Goal: Information Seeking & Learning: Learn about a topic

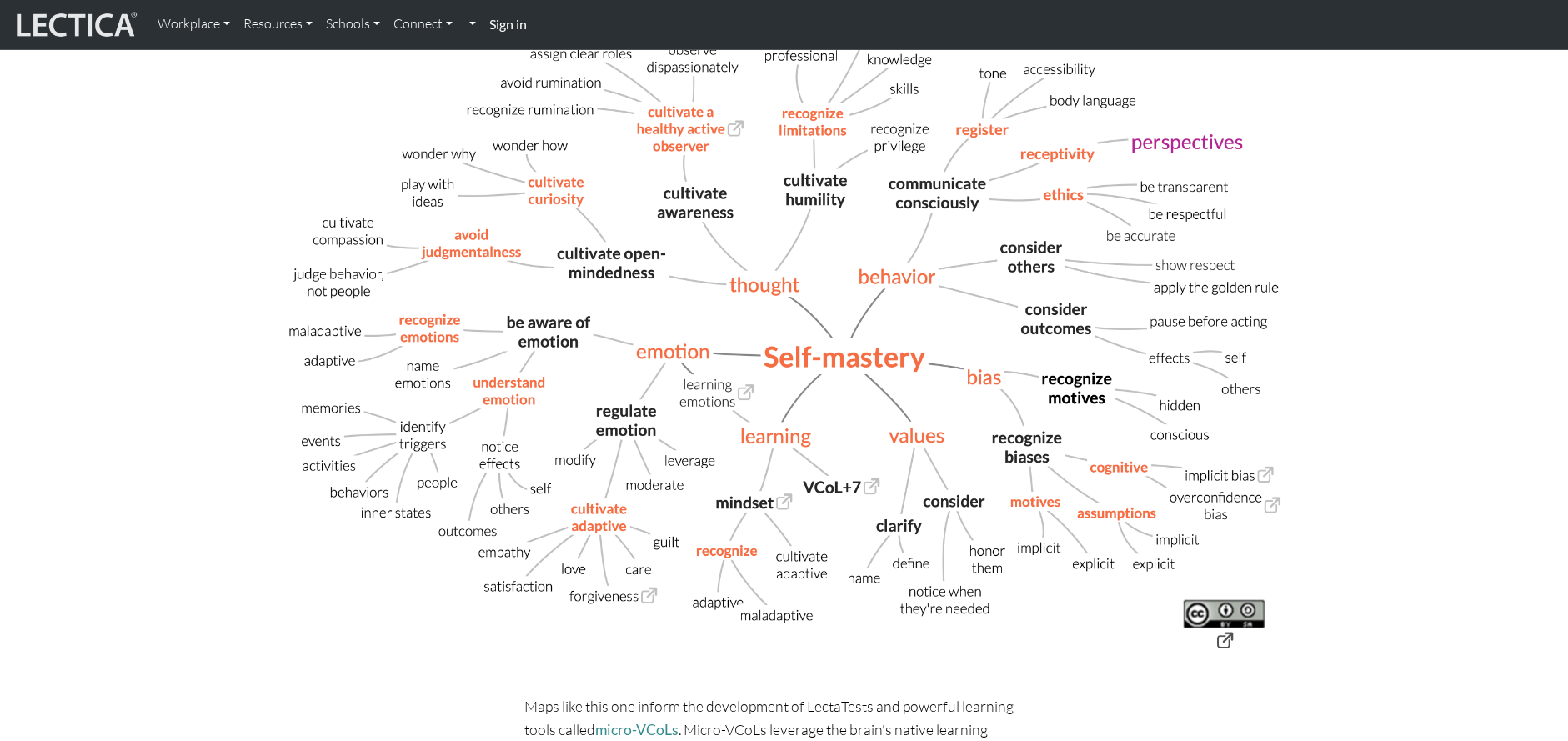
scroll to position [545, 0]
click at [648, 592] on img at bounding box center [784, 334] width 1060 height 690
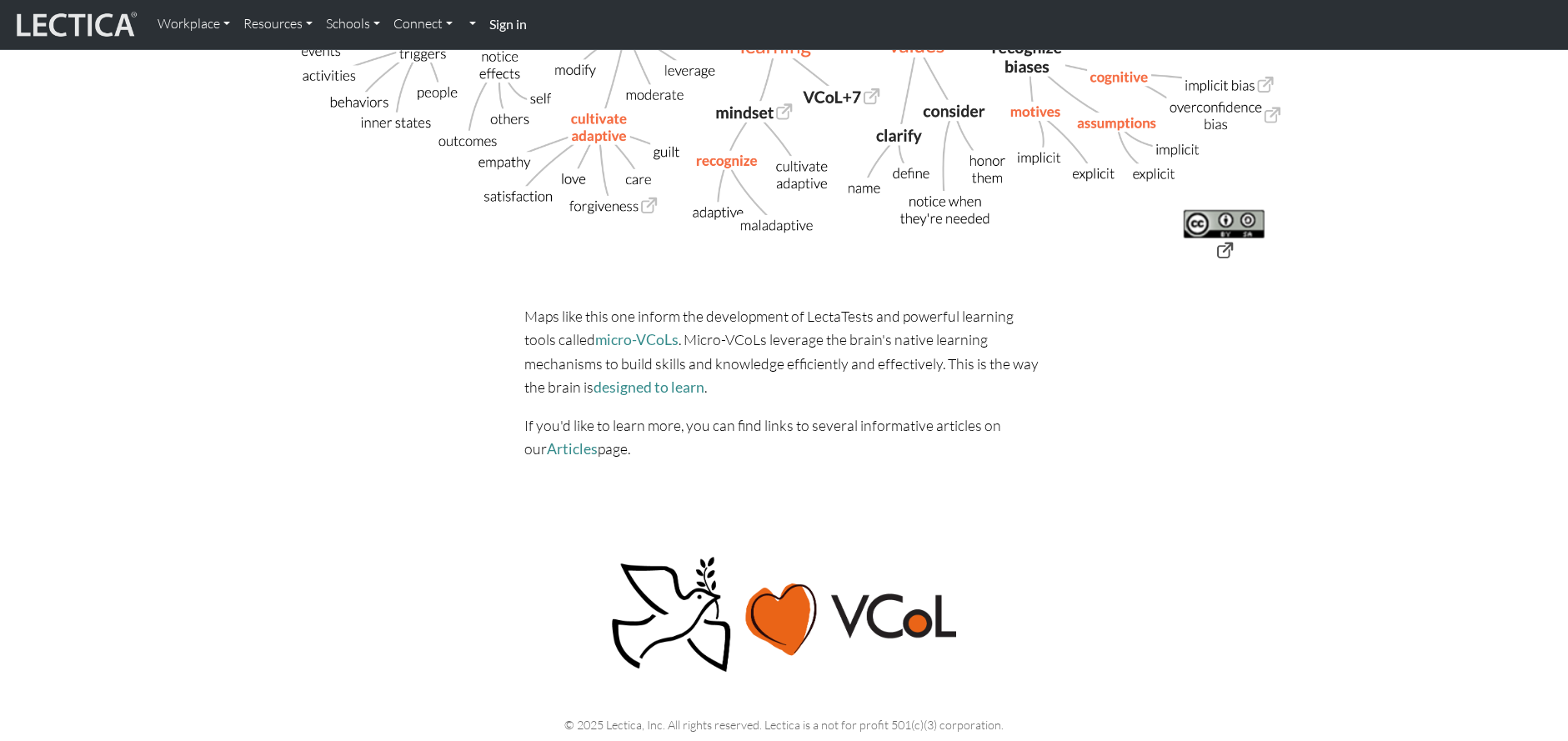
scroll to position [935, 0]
click at [612, 381] on link "designed to learn" at bounding box center [648, 386] width 111 height 17
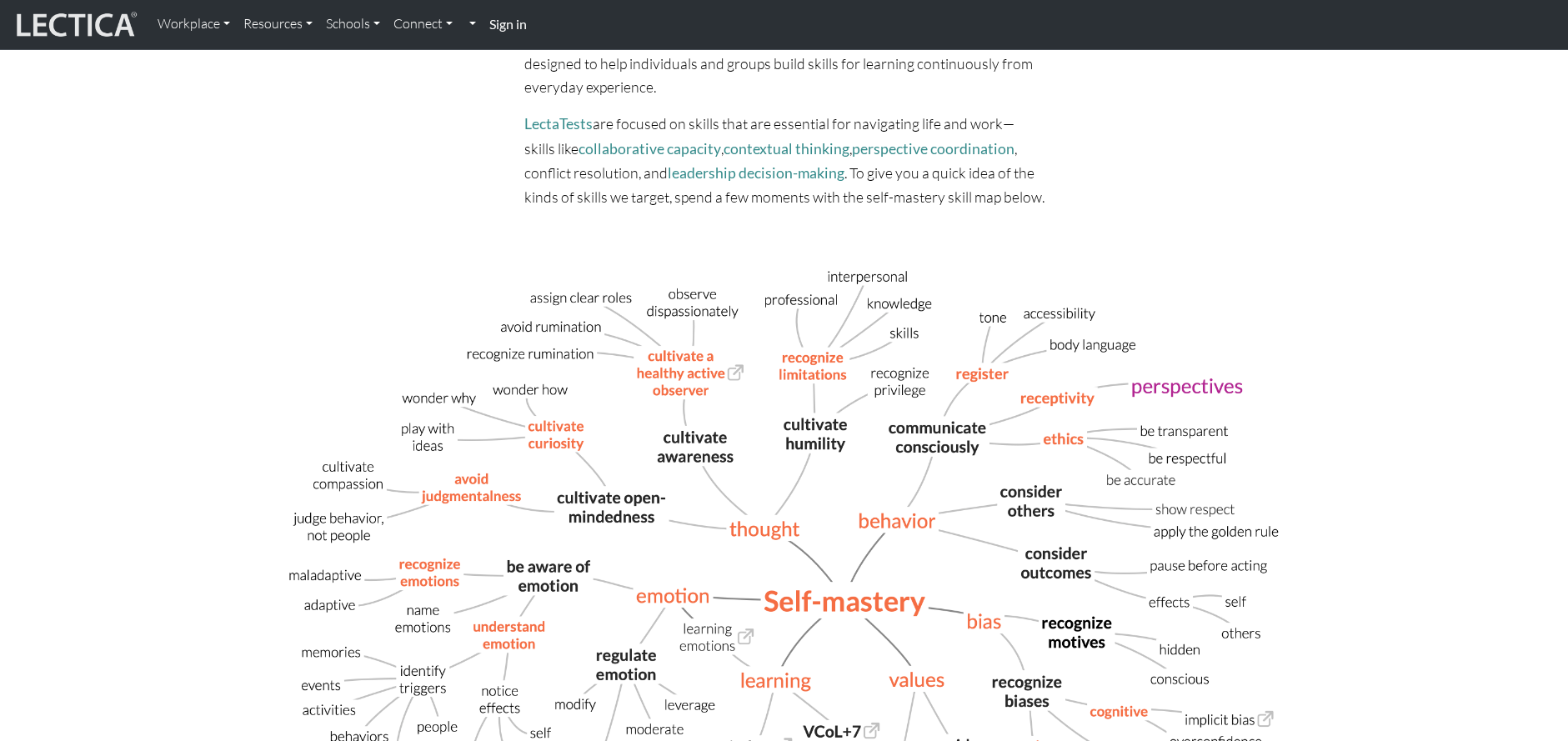
scroll to position [0, 0]
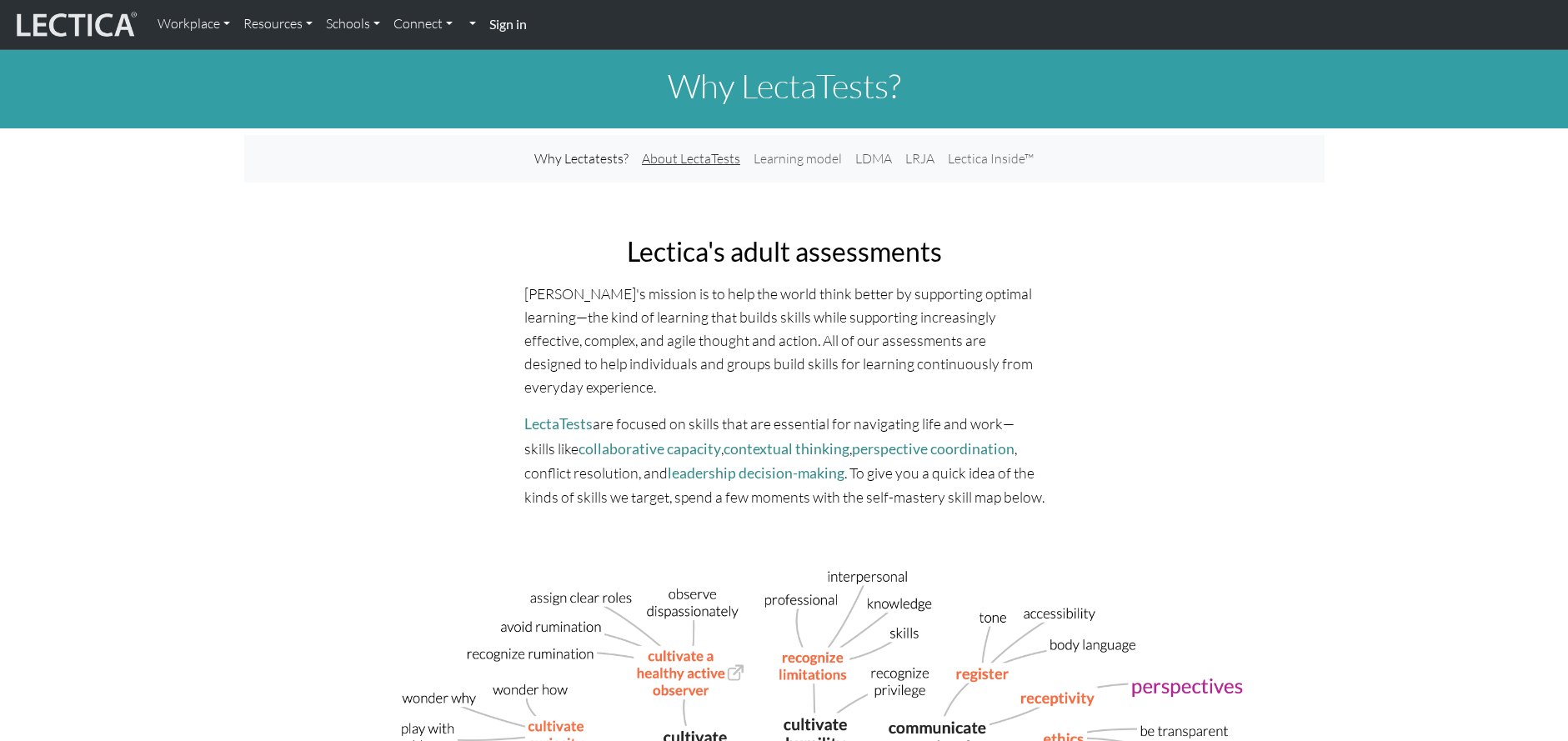
click at [684, 157] on link "About LectaTests" at bounding box center [691, 159] width 112 height 34
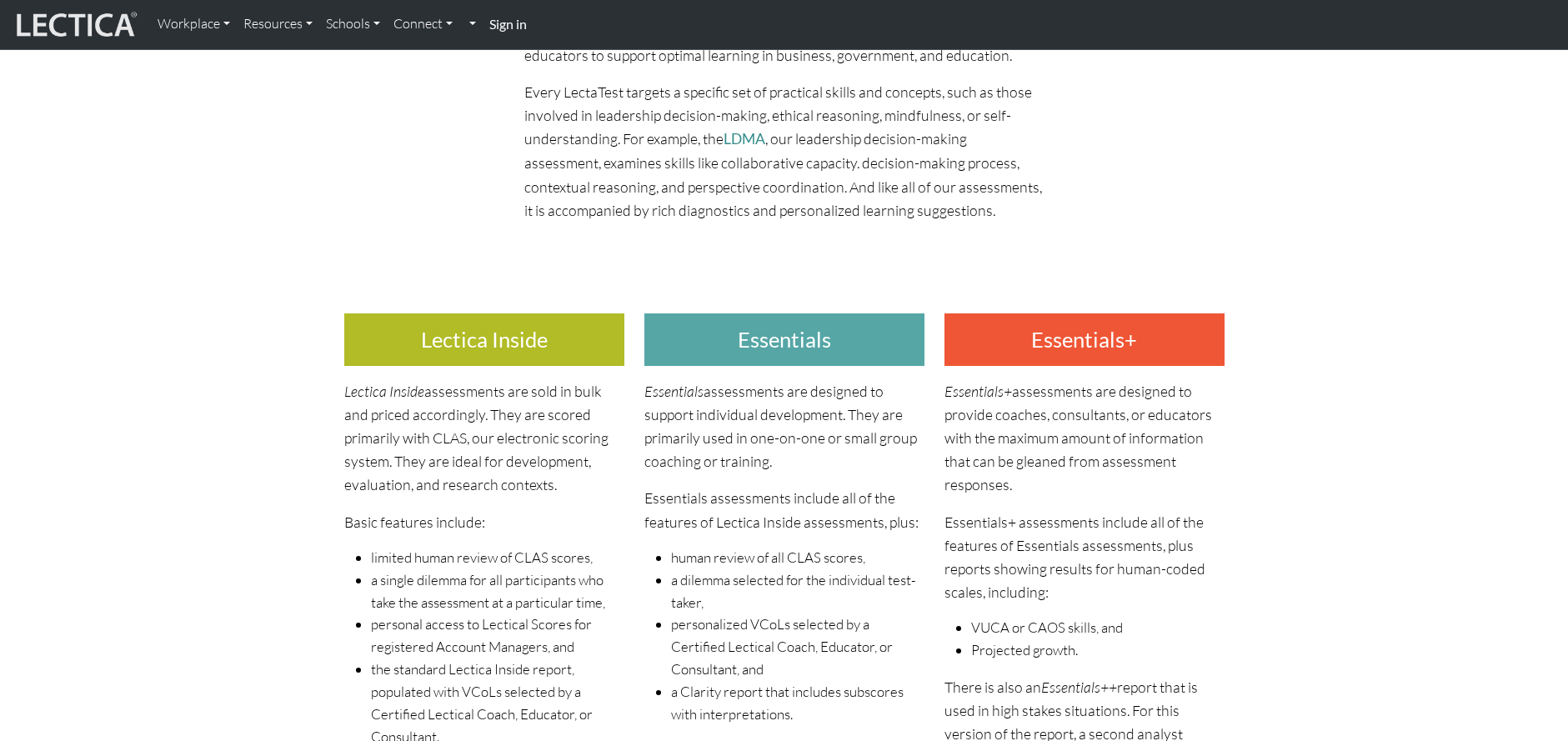
scroll to position [259, 0]
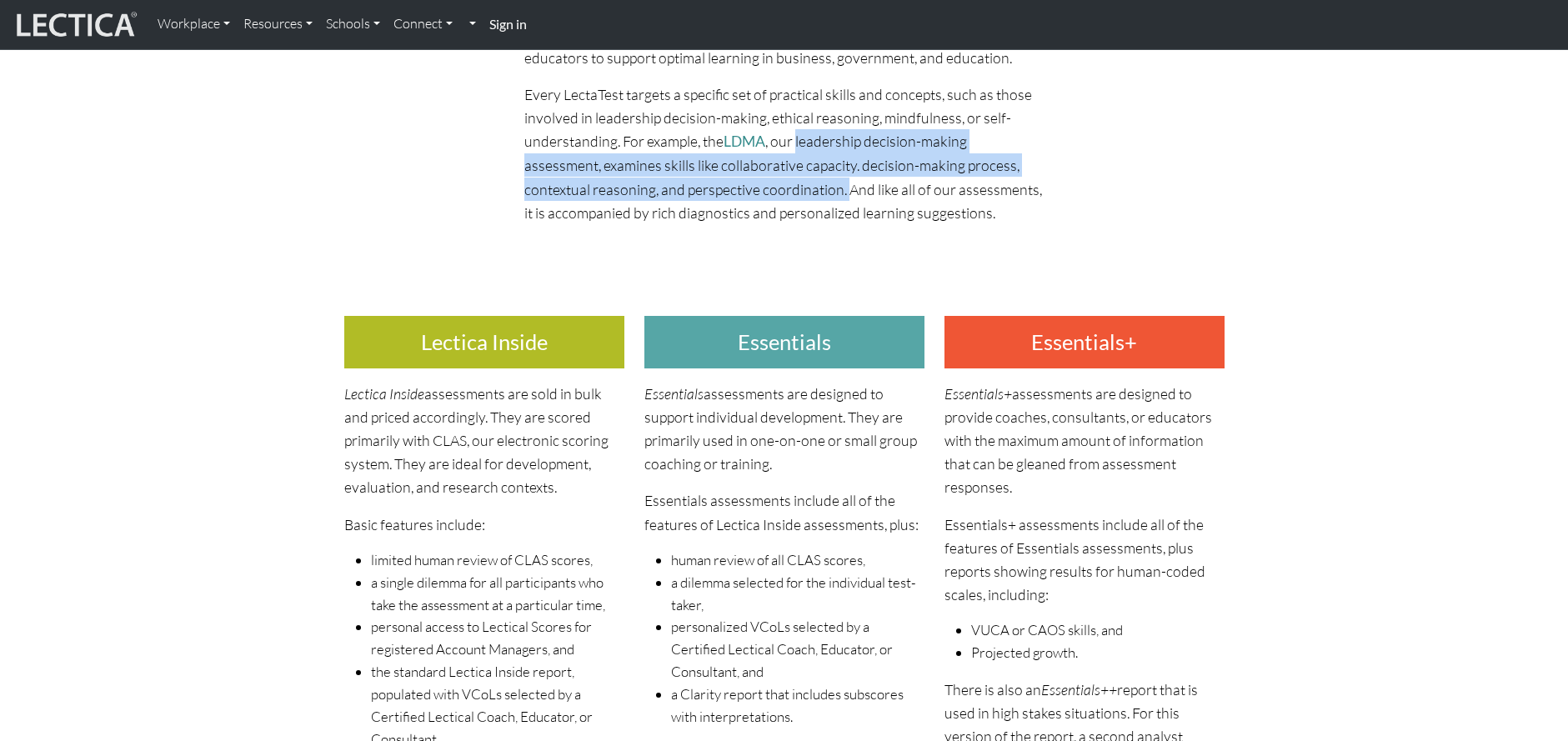
drag, startPoint x: 798, startPoint y: 139, endPoint x: 846, endPoint y: 190, distance: 70.0
click at [846, 190] on p "Every LectaTest targets a specific set of practical skills and concepts, such a…" at bounding box center [784, 153] width 520 height 142
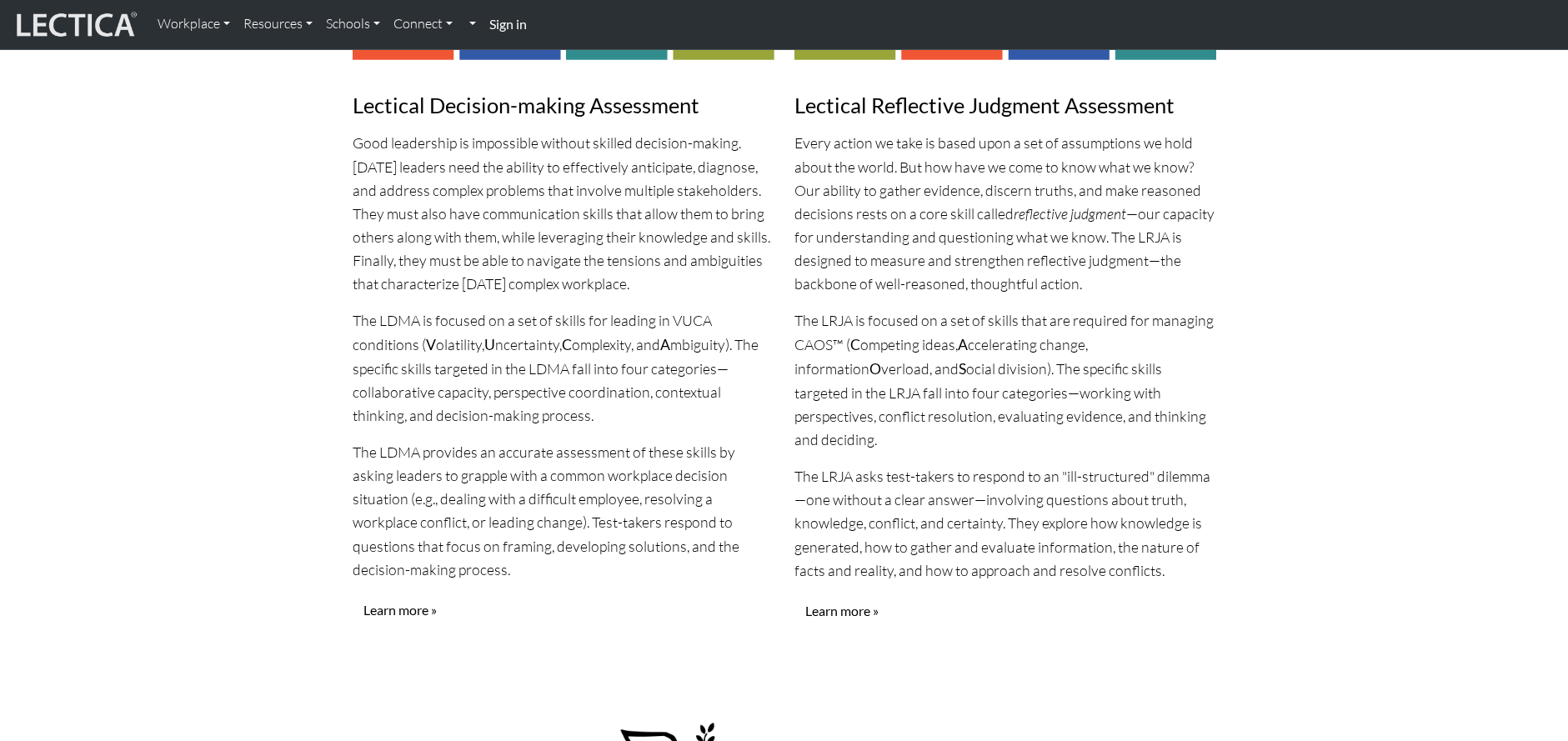
scroll to position [1582, 0]
click at [721, 167] on p "Good leadership is impossible without skilled decision-making. Today’s leaders …" at bounding box center [564, 214] width 422 height 164
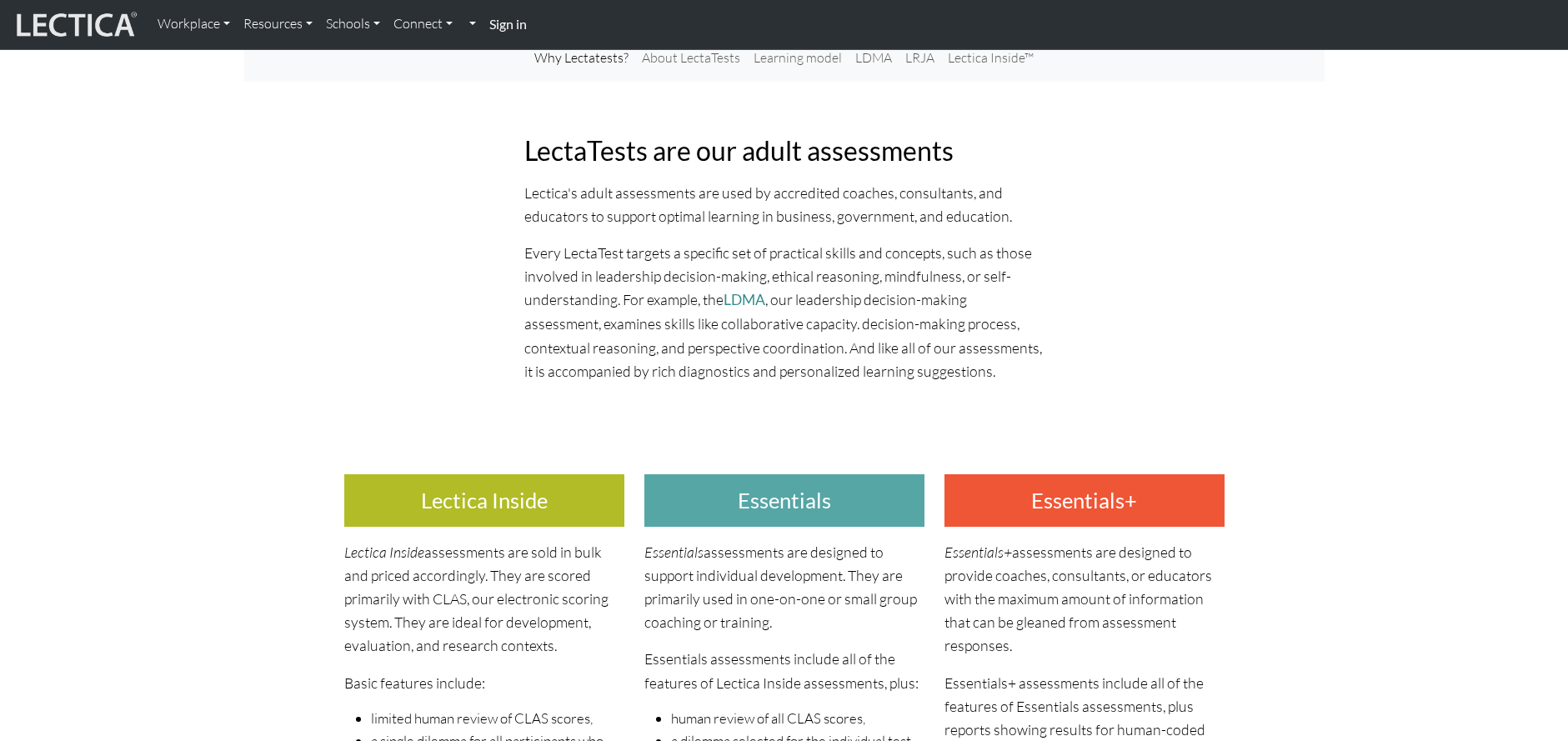
scroll to position [0, 0]
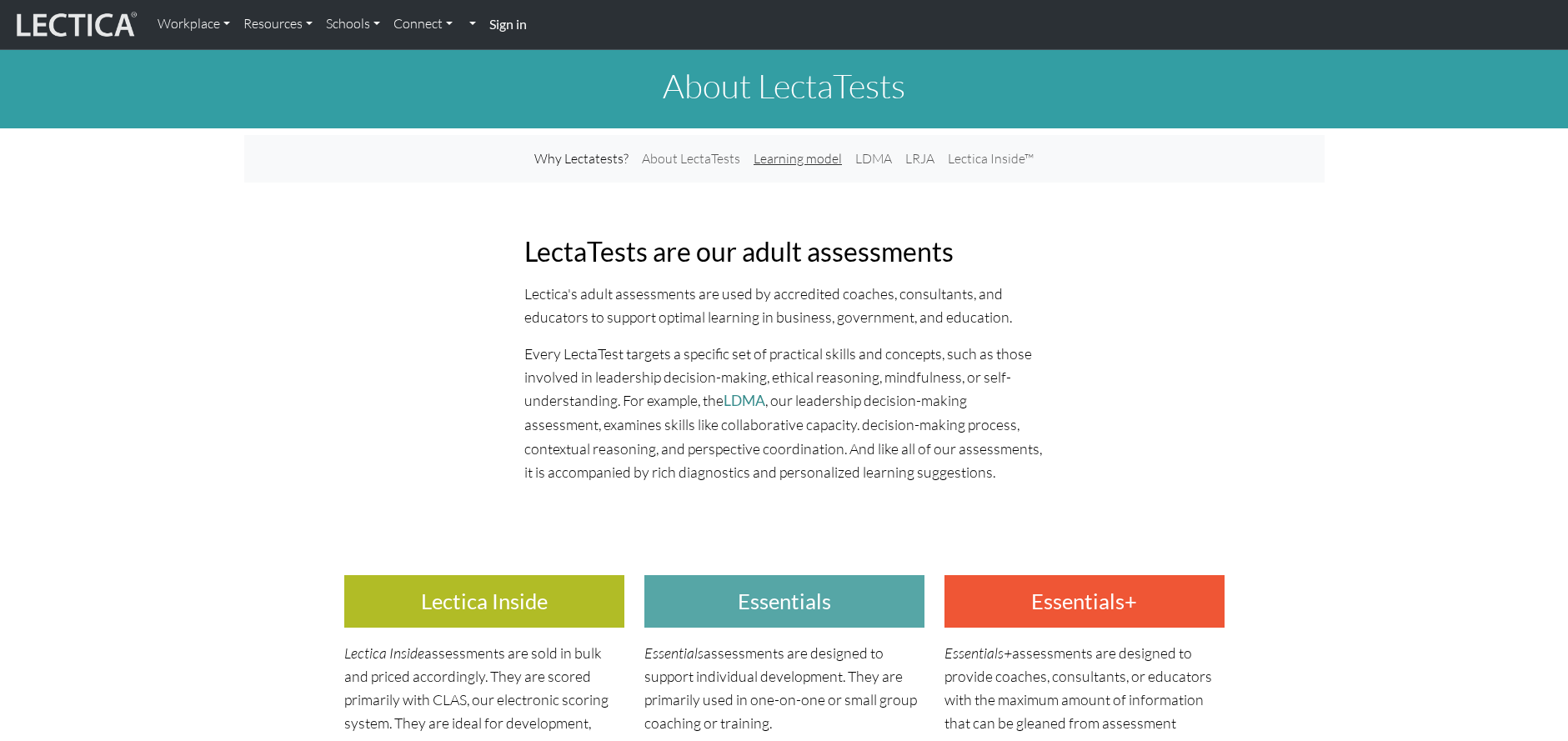
click at [799, 163] on link "Learning model" at bounding box center [798, 159] width 102 height 34
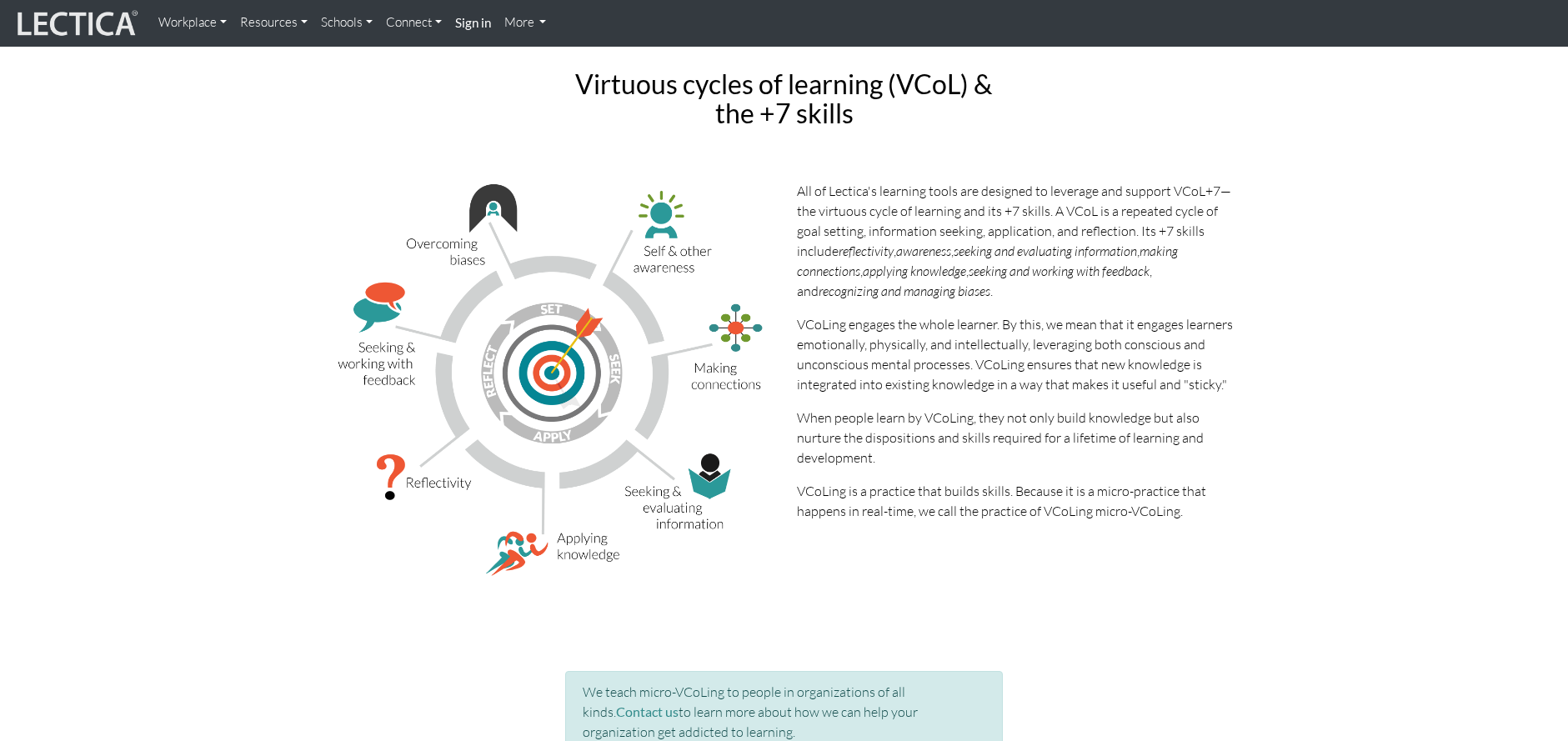
scroll to position [165, 0]
drag, startPoint x: 315, startPoint y: 178, endPoint x: 606, endPoint y: 218, distance: 293.7
click at [865, 274] on p "All of Lectica's learning tools are designed to leverage and support VCoL+7—the…" at bounding box center [1016, 240] width 437 height 120
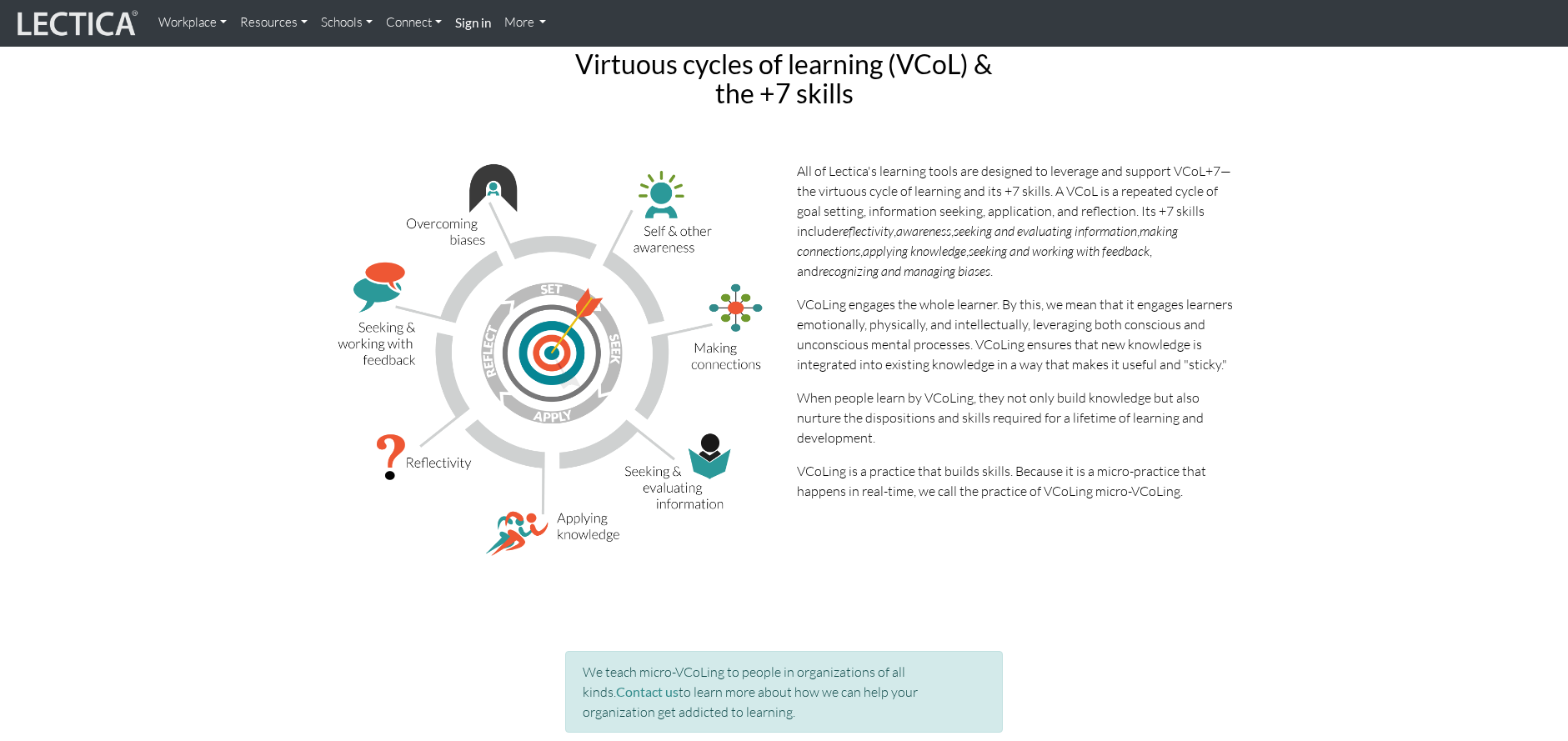
scroll to position [185, 0]
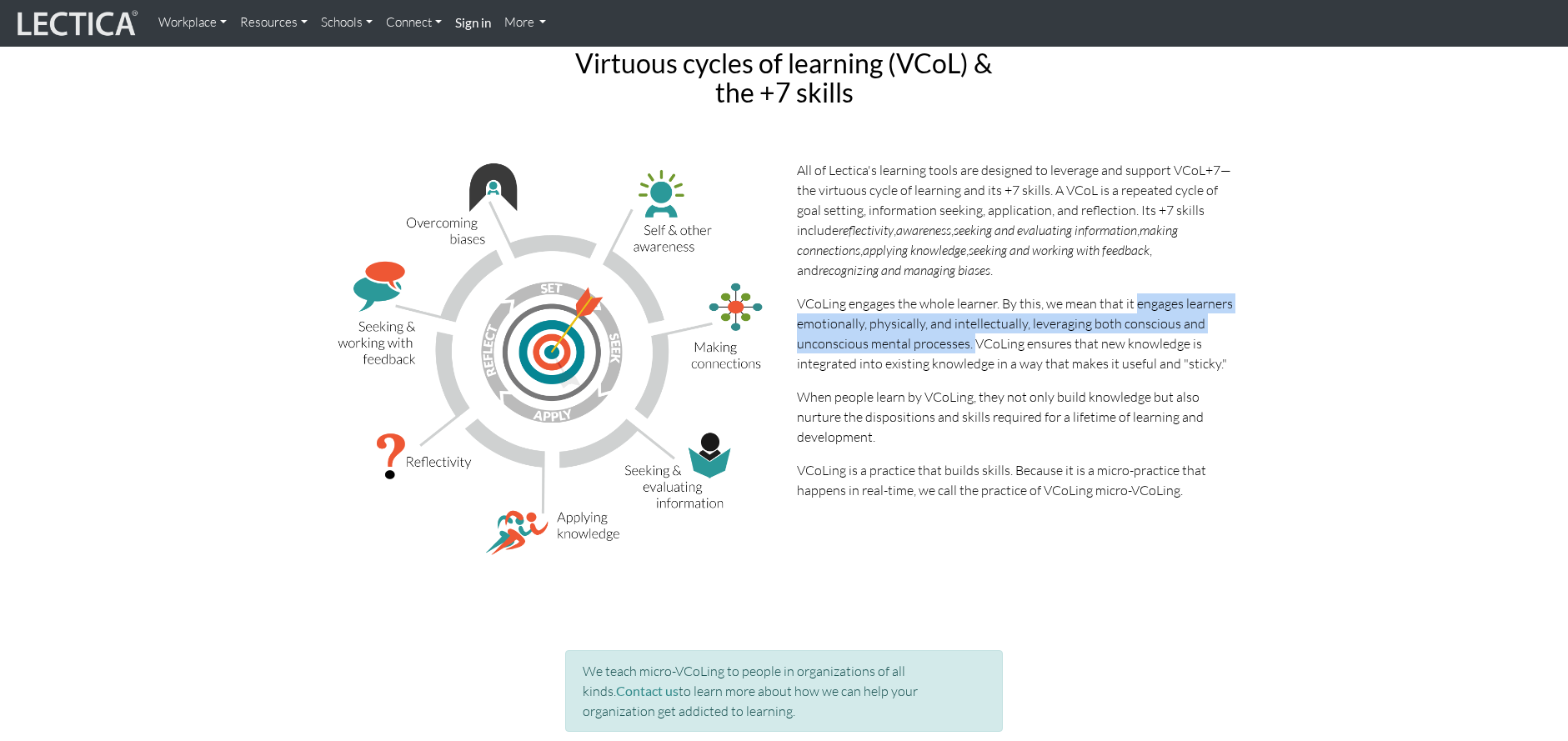
drag, startPoint x: 1135, startPoint y: 303, endPoint x: 974, endPoint y: 346, distance: 166.6
click at [974, 346] on p "VCoLing engages the whole learner. By this, we mean that it engages learners em…" at bounding box center [1016, 333] width 437 height 80
copy p "engages learners emotionally, physically, and intellectually, leveraging both c…"
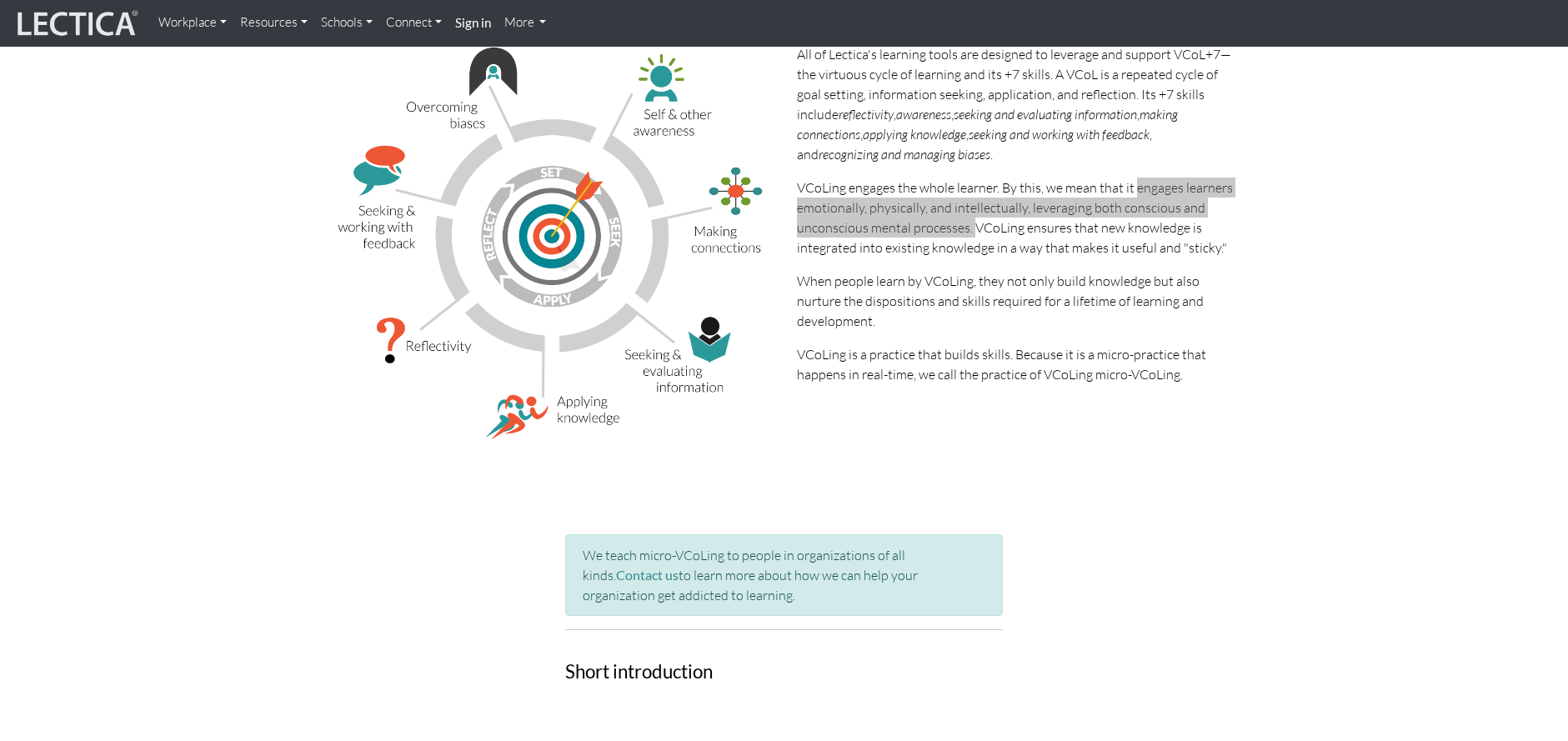
scroll to position [0, 0]
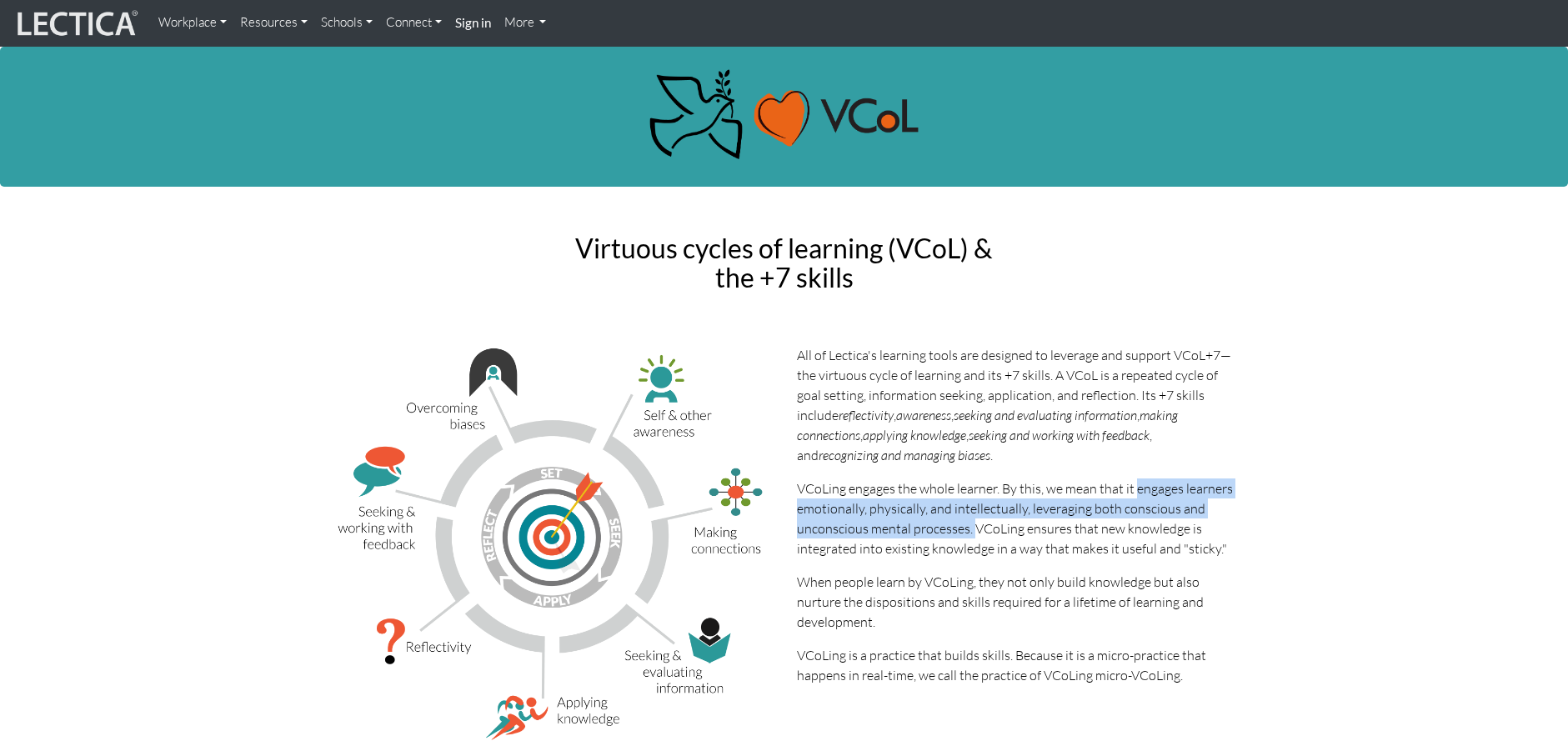
click at [261, 20] on link "Resources" at bounding box center [274, 23] width 81 height 33
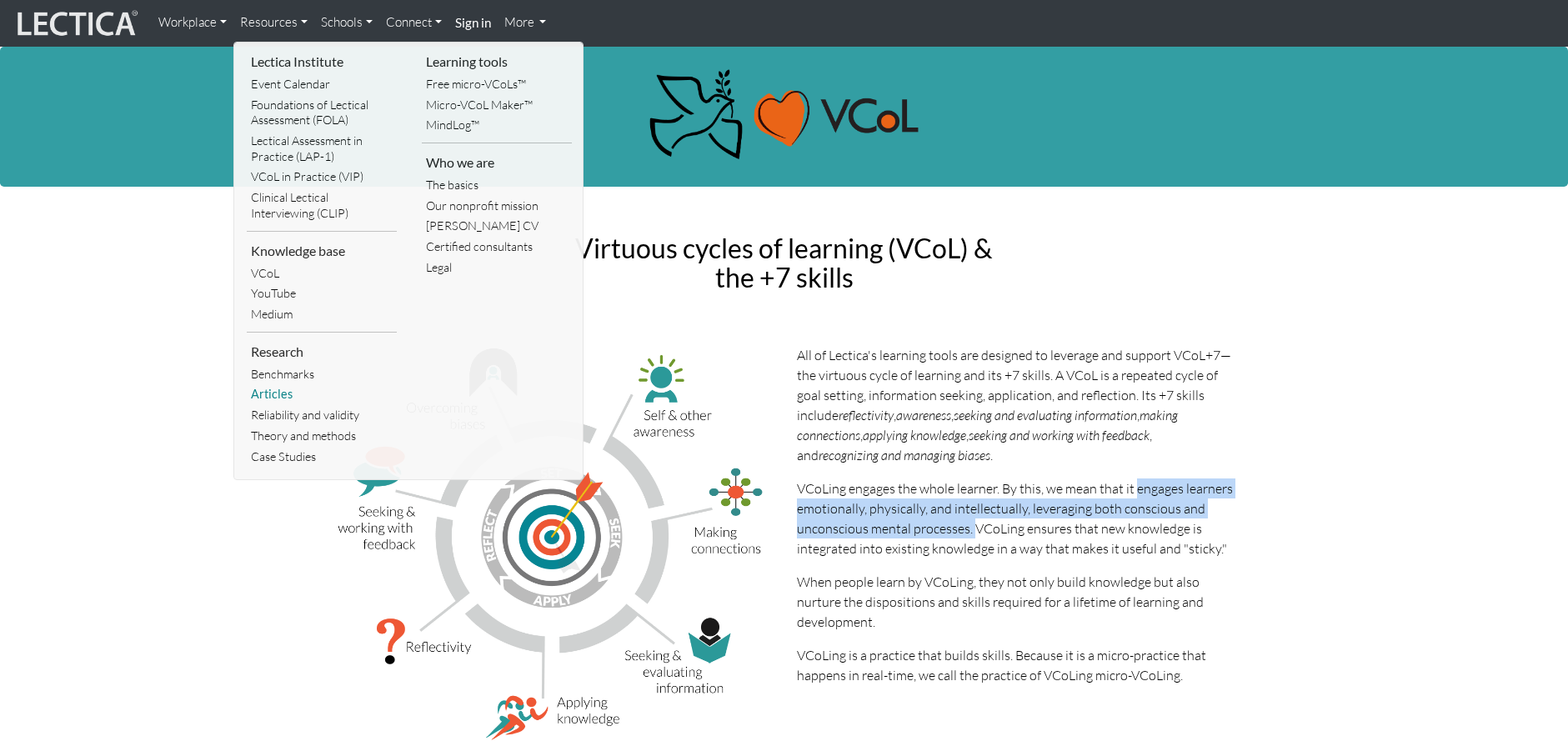
click at [281, 389] on link "Articles" at bounding box center [322, 395] width 150 height 21
